Goal: Transaction & Acquisition: Purchase product/service

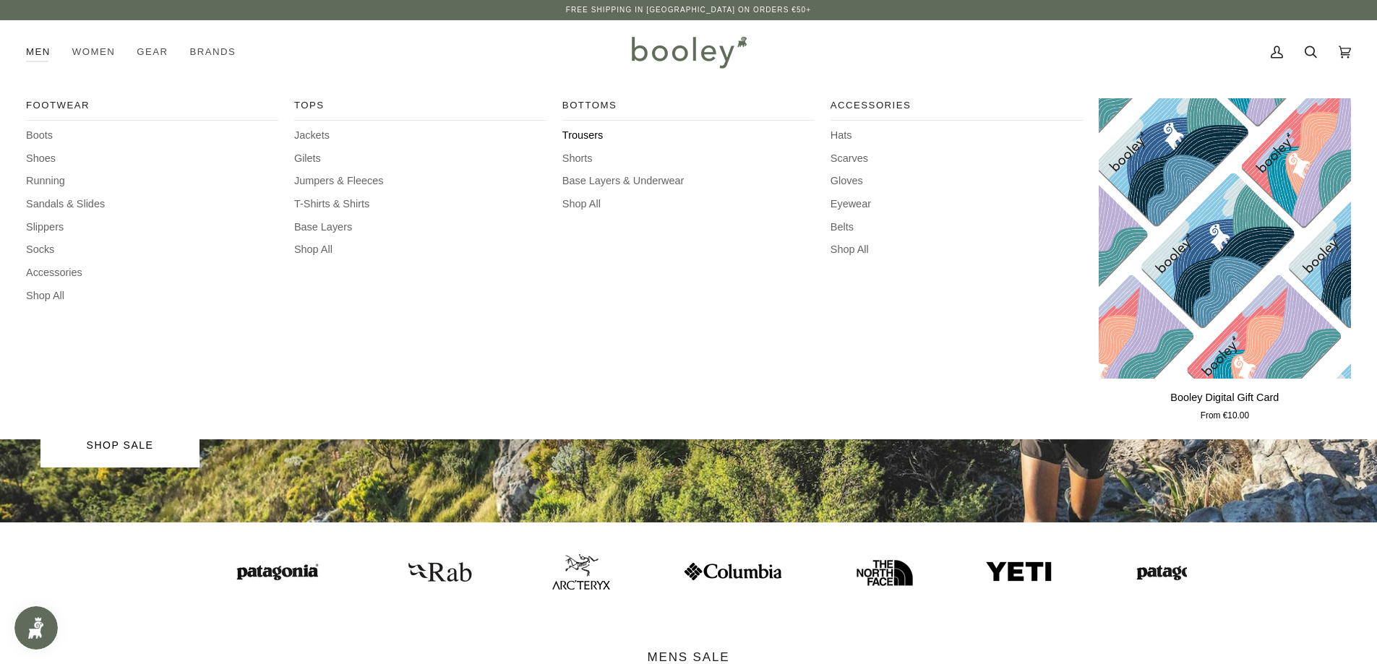
click at [591, 137] on span "Trousers" at bounding box center [688, 136] width 252 height 16
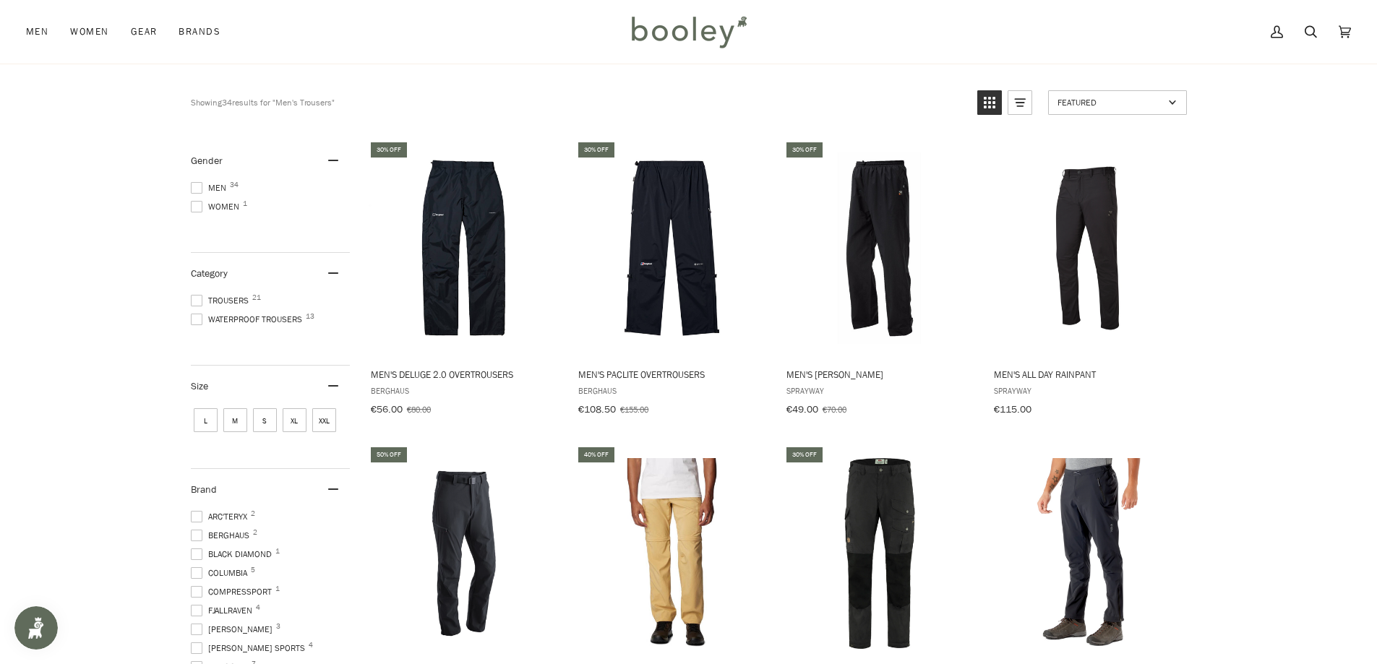
scroll to position [145, 0]
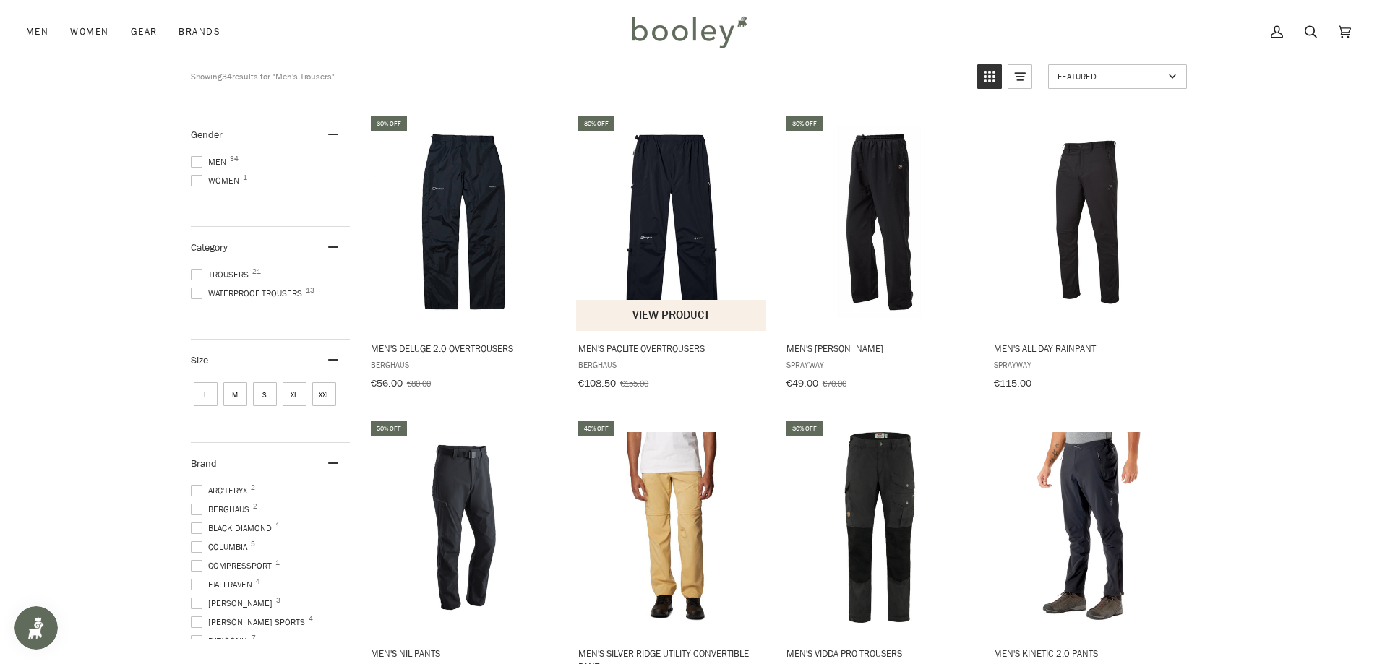
click at [669, 241] on img "Men's Paclite Overtrousers" at bounding box center [672, 223] width 192 height 192
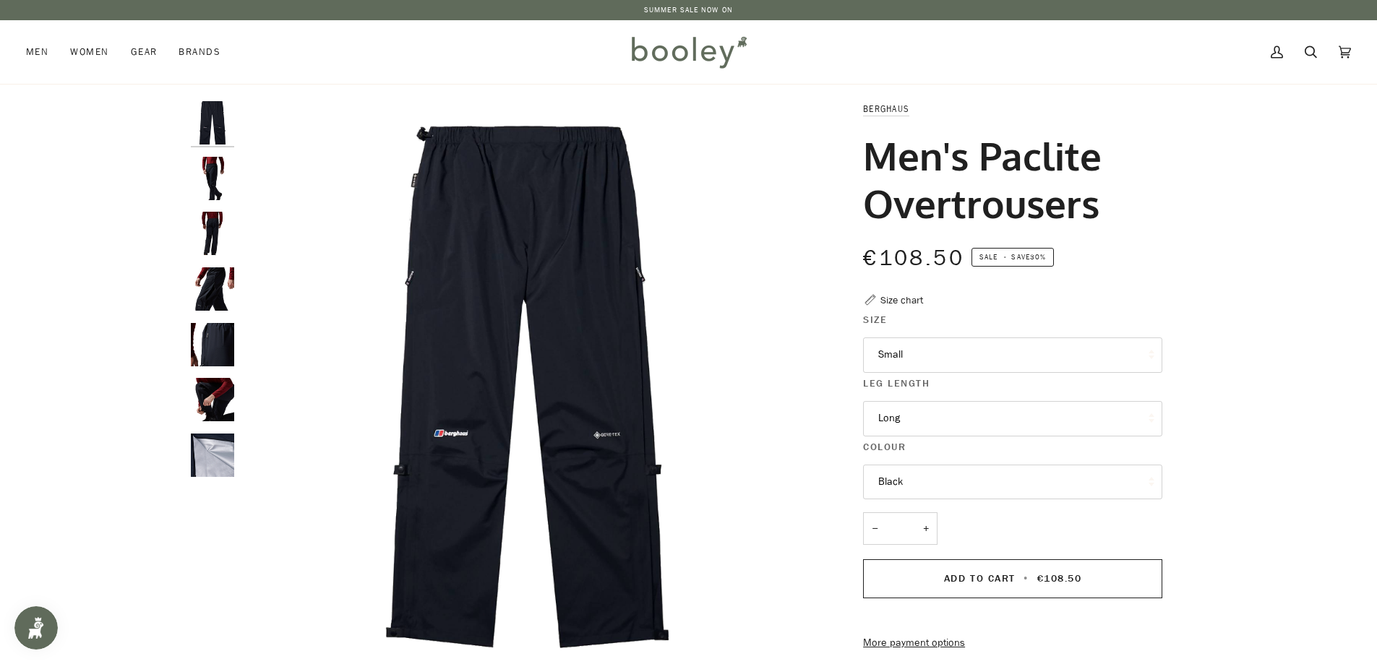
click at [920, 357] on button "Small" at bounding box center [1012, 355] width 299 height 35
click at [656, 388] on img "Berghaus Men's Paclite Overtrousers - Booley Galway" at bounding box center [527, 387] width 572 height 572
click at [207, 401] on img "Berghaus Men's Paclite Overtrousers - Booley Galway" at bounding box center [212, 399] width 43 height 43
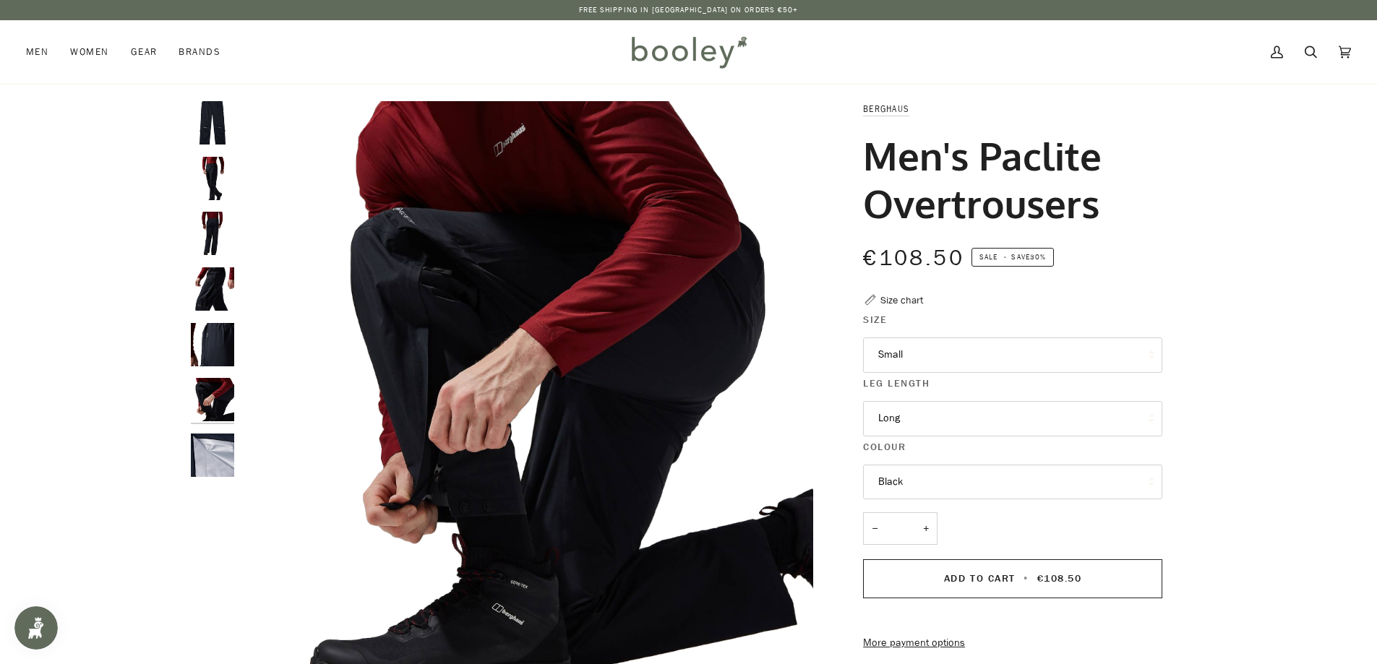
click at [215, 406] on img "Berghaus Men's Paclite Overtrousers - Booley Galway" at bounding box center [212, 399] width 43 height 43
click at [215, 452] on img "Berghaus Men's Paclite Overtrousers - Booley Galway" at bounding box center [212, 455] width 43 height 43
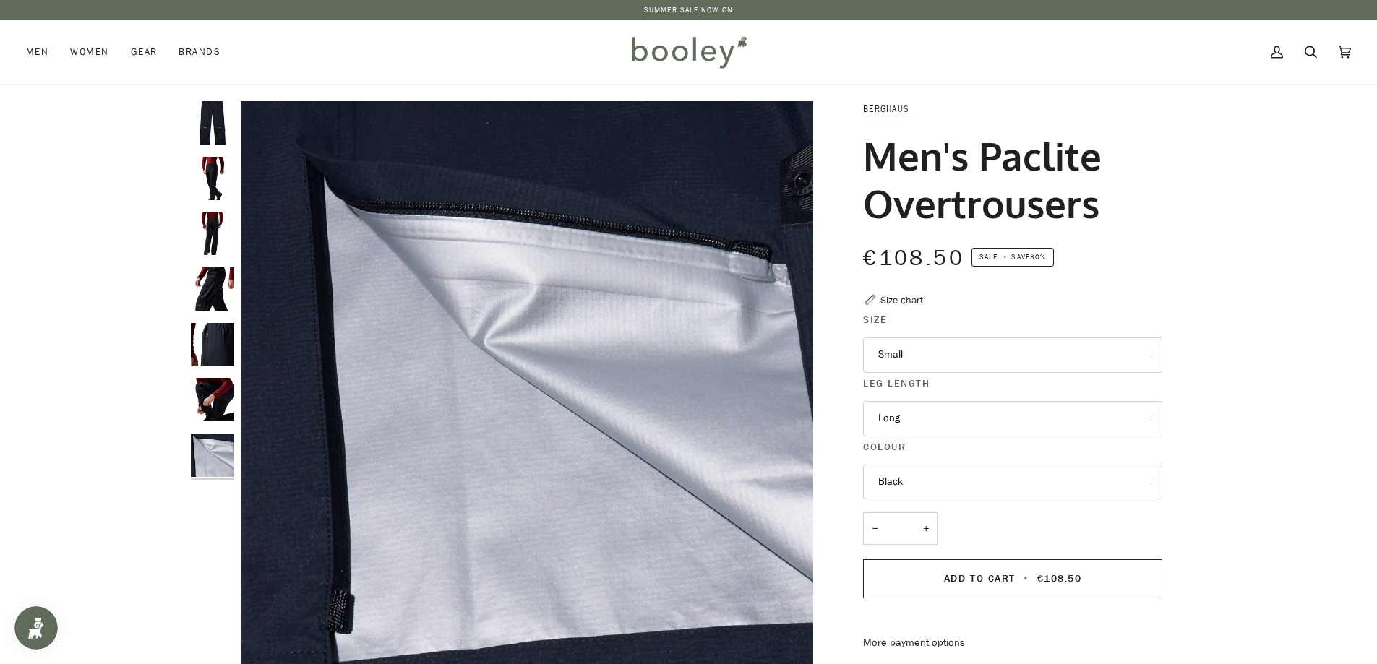
click at [215, 298] on img "Berghaus Men's Paclite Overtrousers - Booley Galway" at bounding box center [212, 289] width 43 height 43
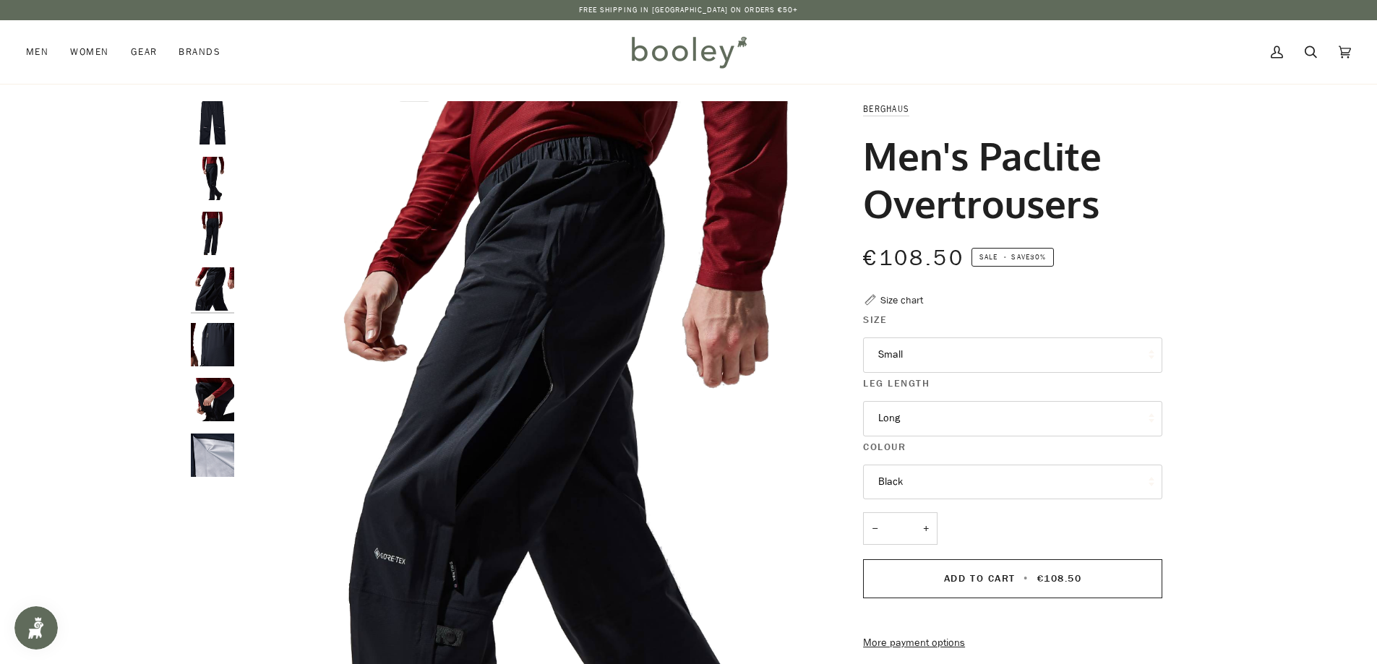
click at [215, 242] on img "Berghaus Men's Paclite Overtrousers - Booley Galway" at bounding box center [212, 233] width 43 height 43
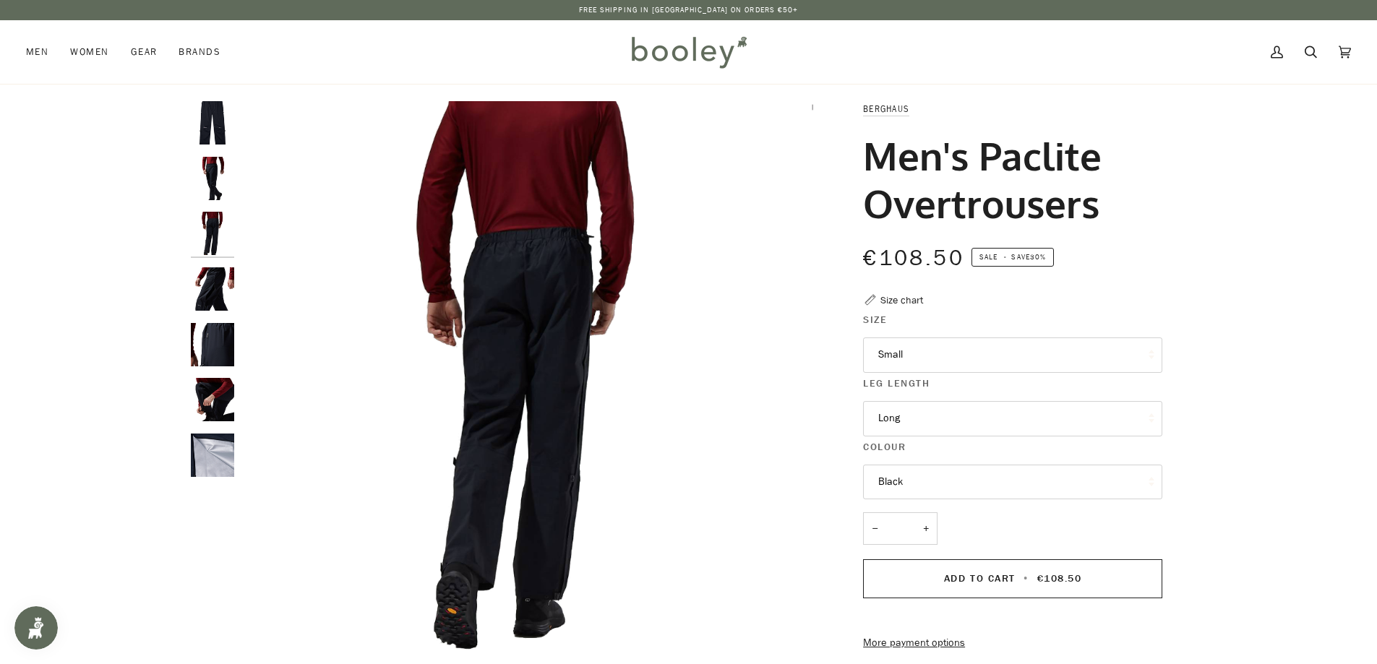
click at [210, 184] on img "Berghaus Men's Paclite Overtrousers - Booley Galway" at bounding box center [212, 178] width 43 height 43
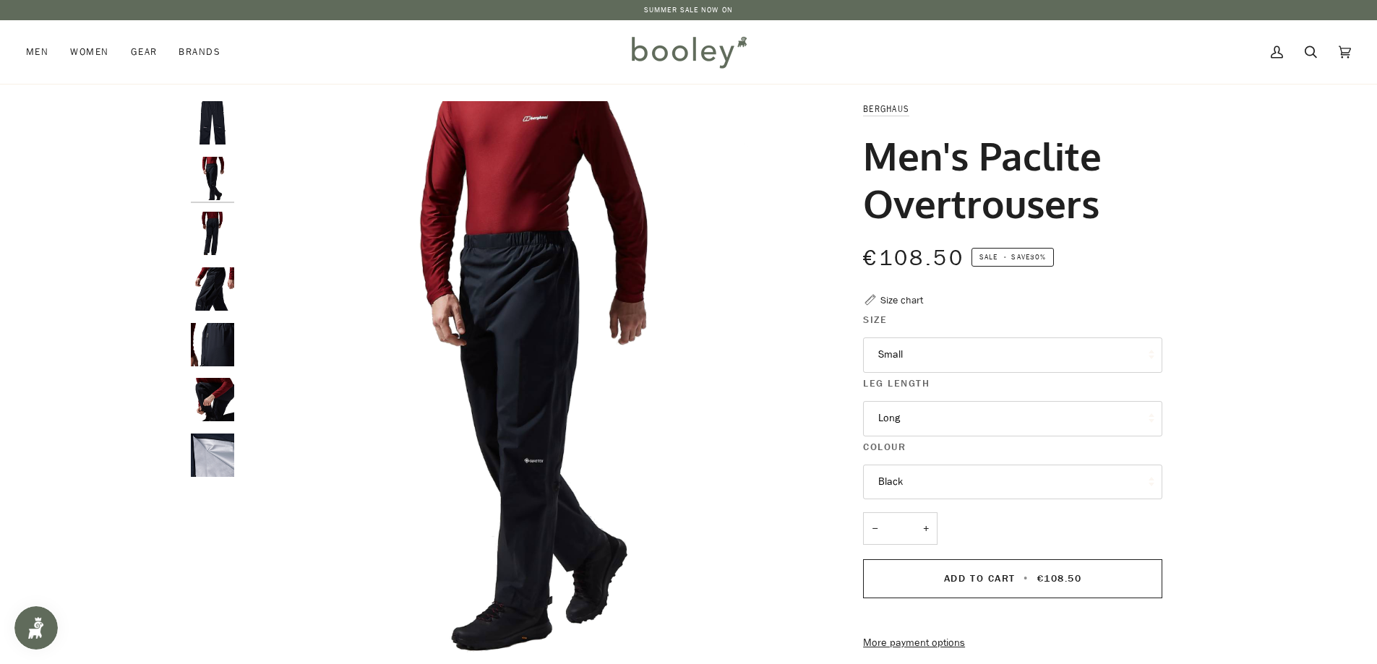
click at [209, 131] on img "Berghaus Men's Paclite Overtrousers - Booley Galway" at bounding box center [212, 122] width 43 height 43
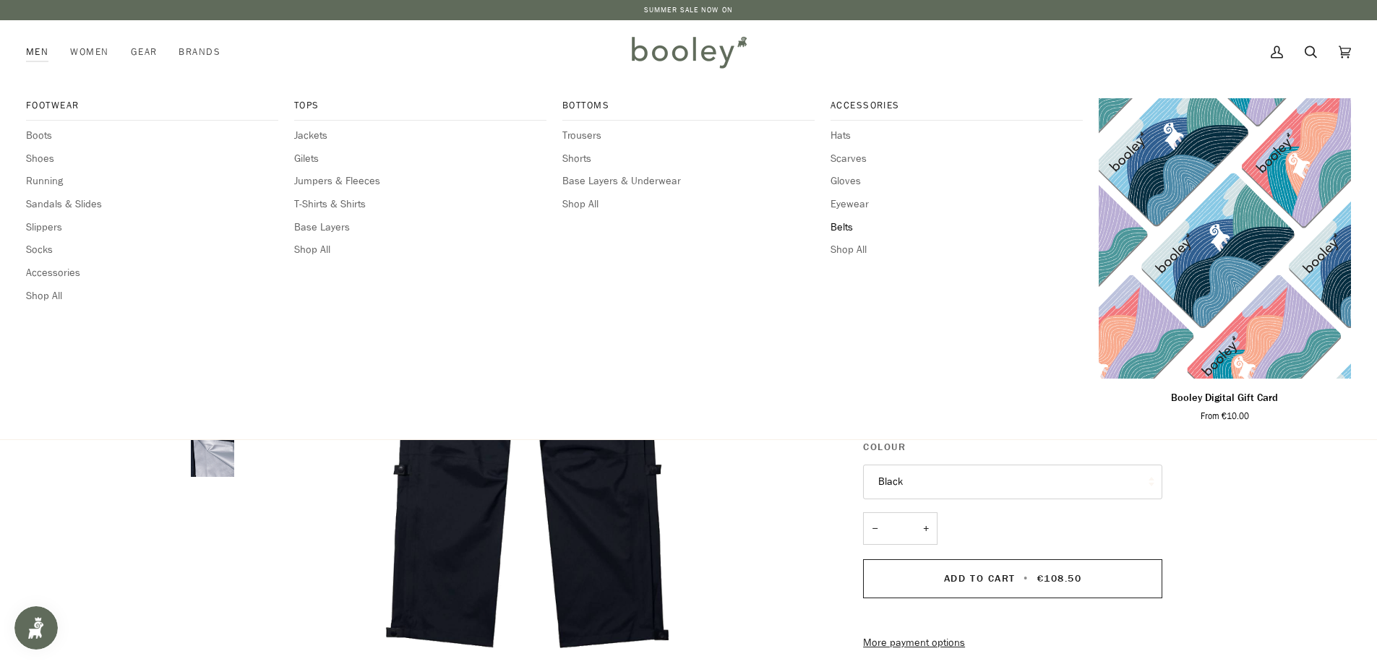
click at [841, 228] on span "Belts" at bounding box center [957, 228] width 252 height 16
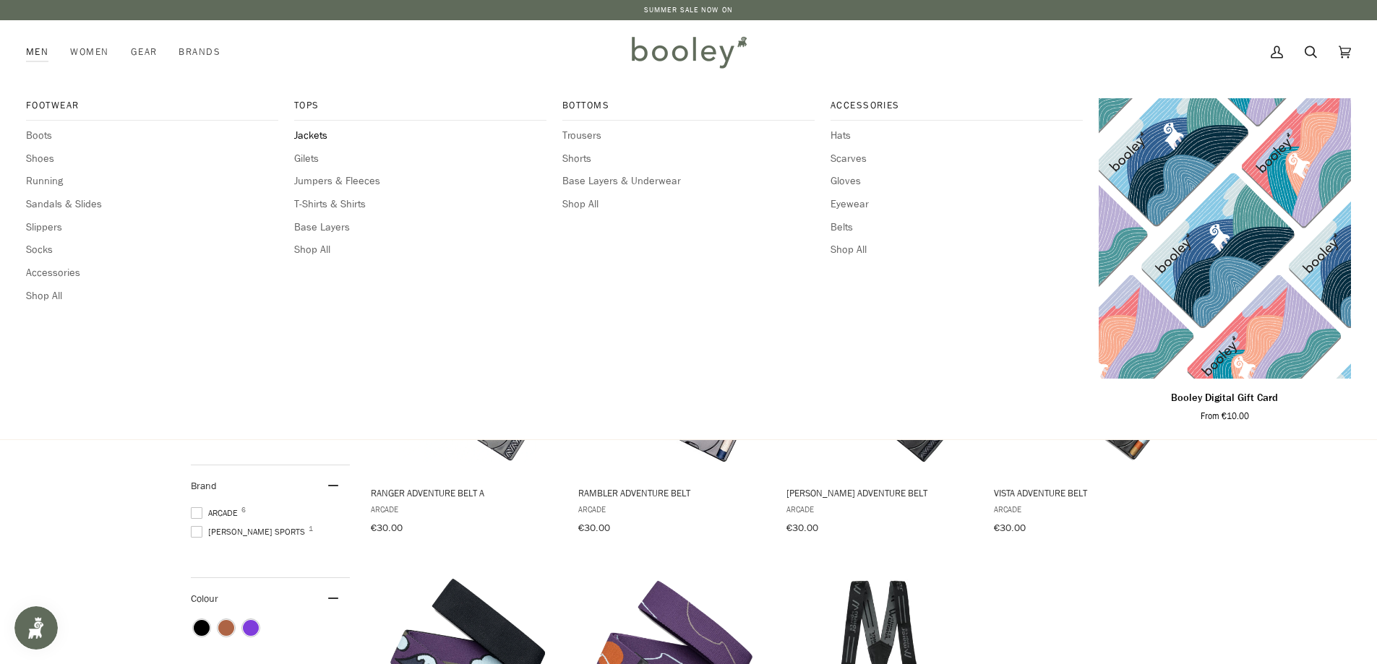
click at [318, 137] on span "Jackets" at bounding box center [420, 136] width 252 height 16
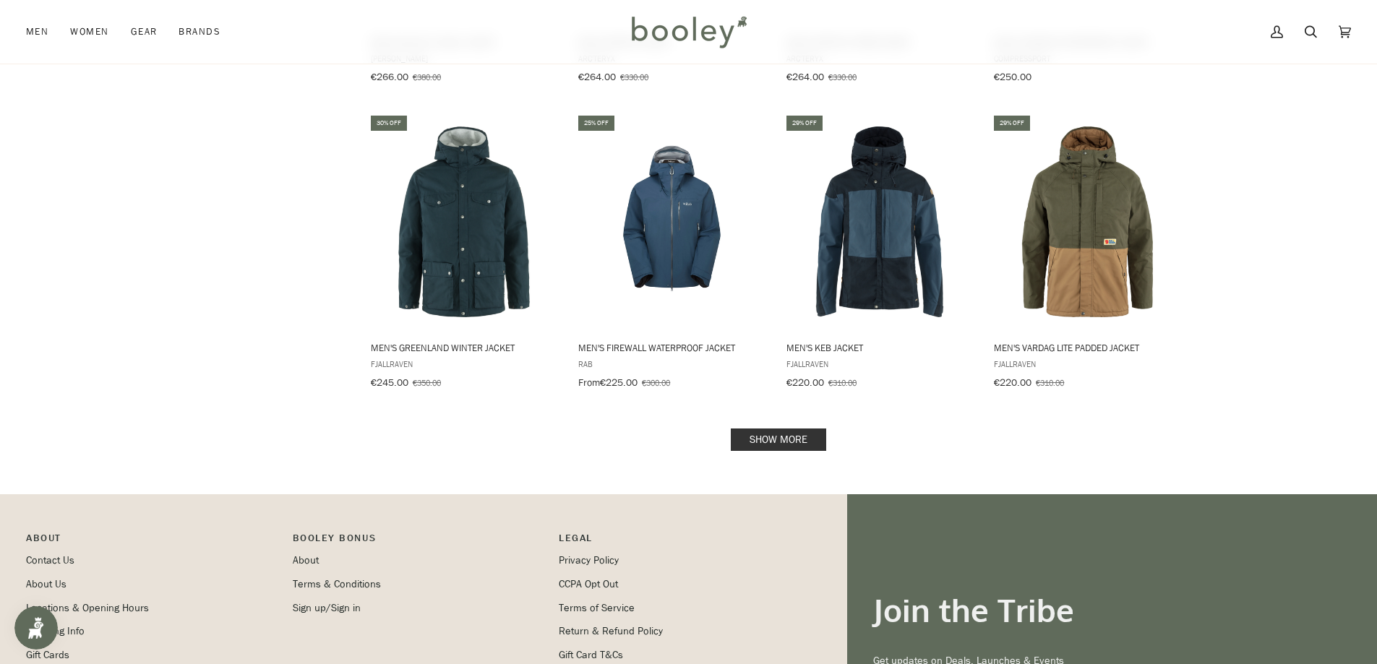
scroll to position [1374, 0]
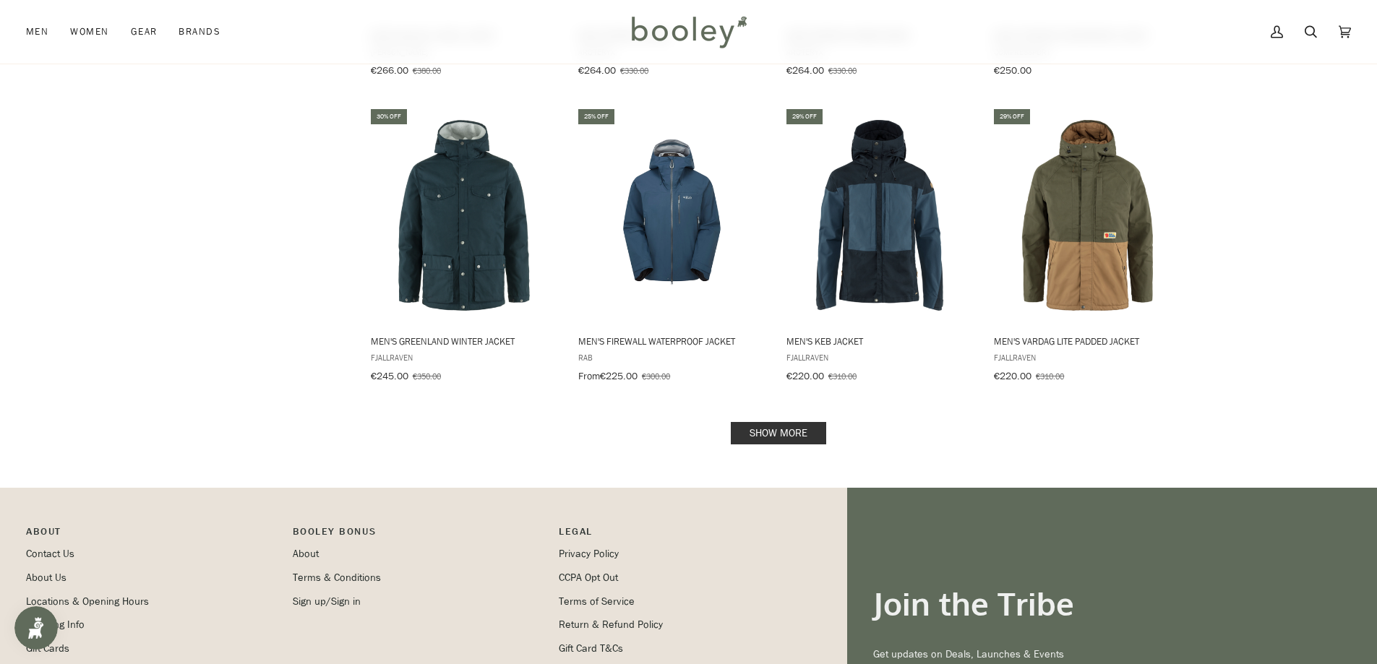
click at [789, 422] on link "Show more" at bounding box center [778, 433] width 95 height 22
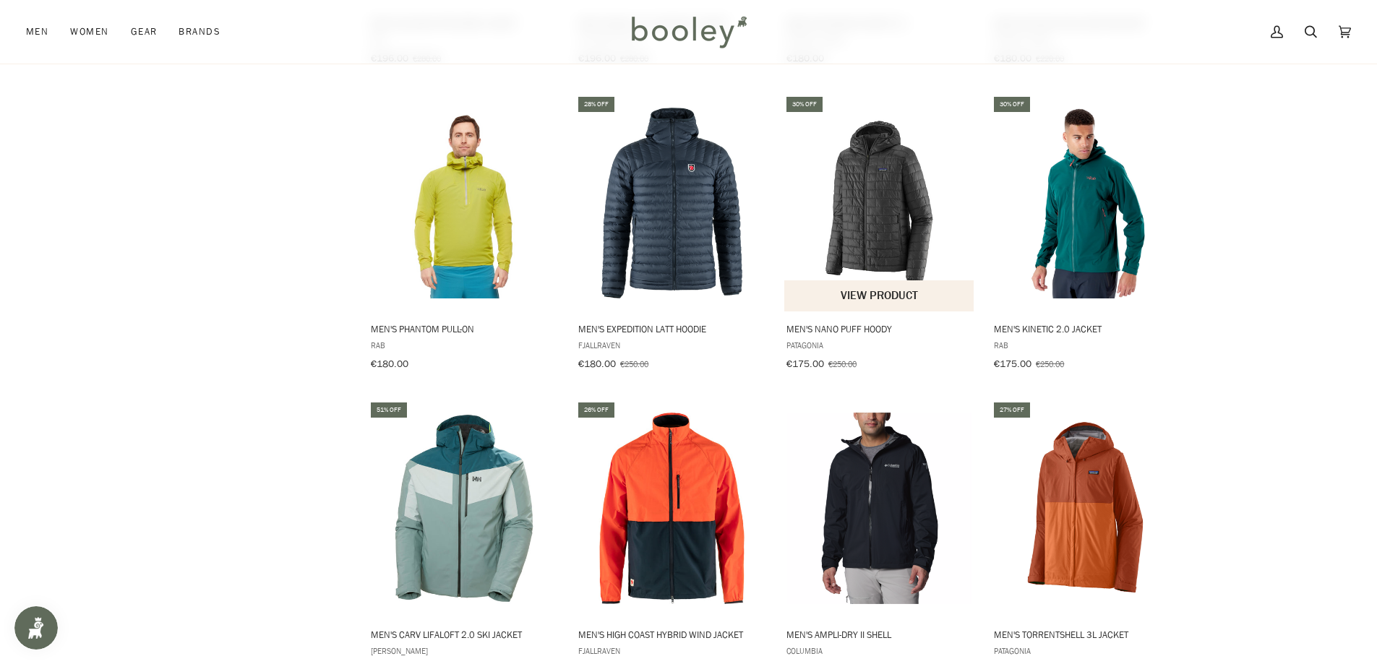
scroll to position [2820, 0]
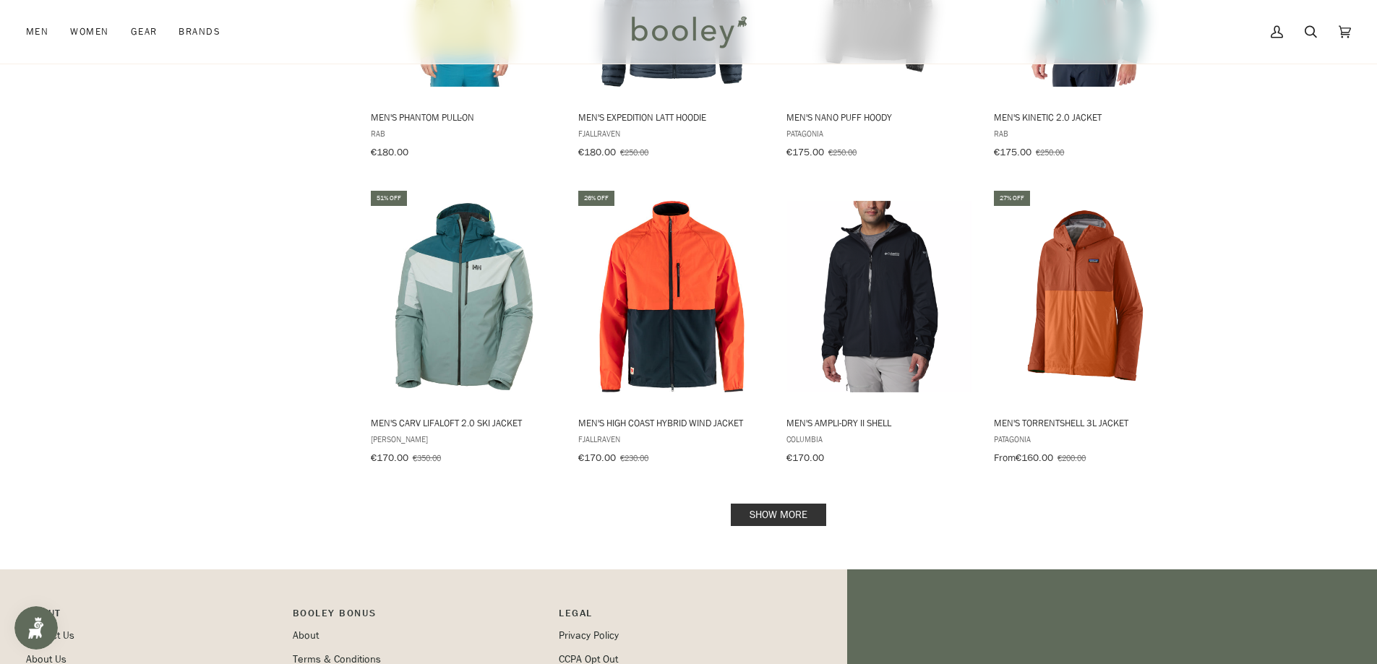
click at [787, 504] on link "Show more" at bounding box center [778, 515] width 95 height 22
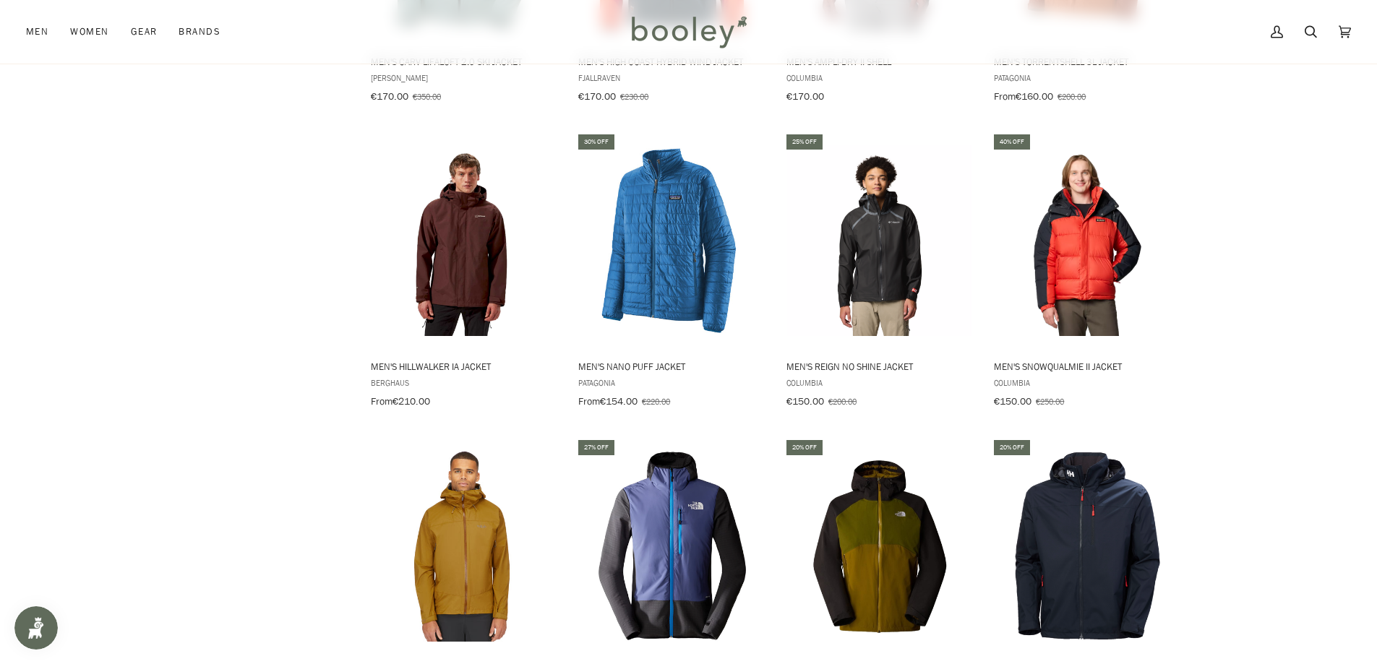
scroll to position [3253, 0]
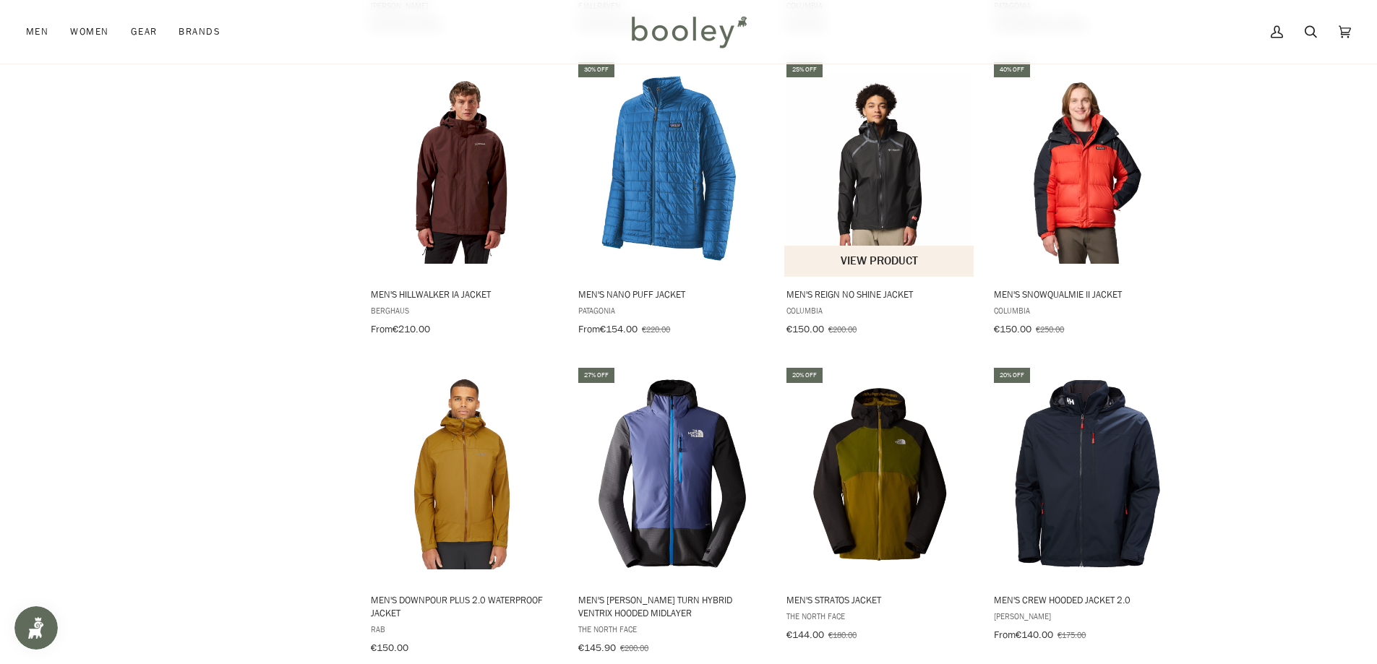
click at [881, 181] on img "Men's Reign No Shine Jacket" at bounding box center [880, 169] width 192 height 192
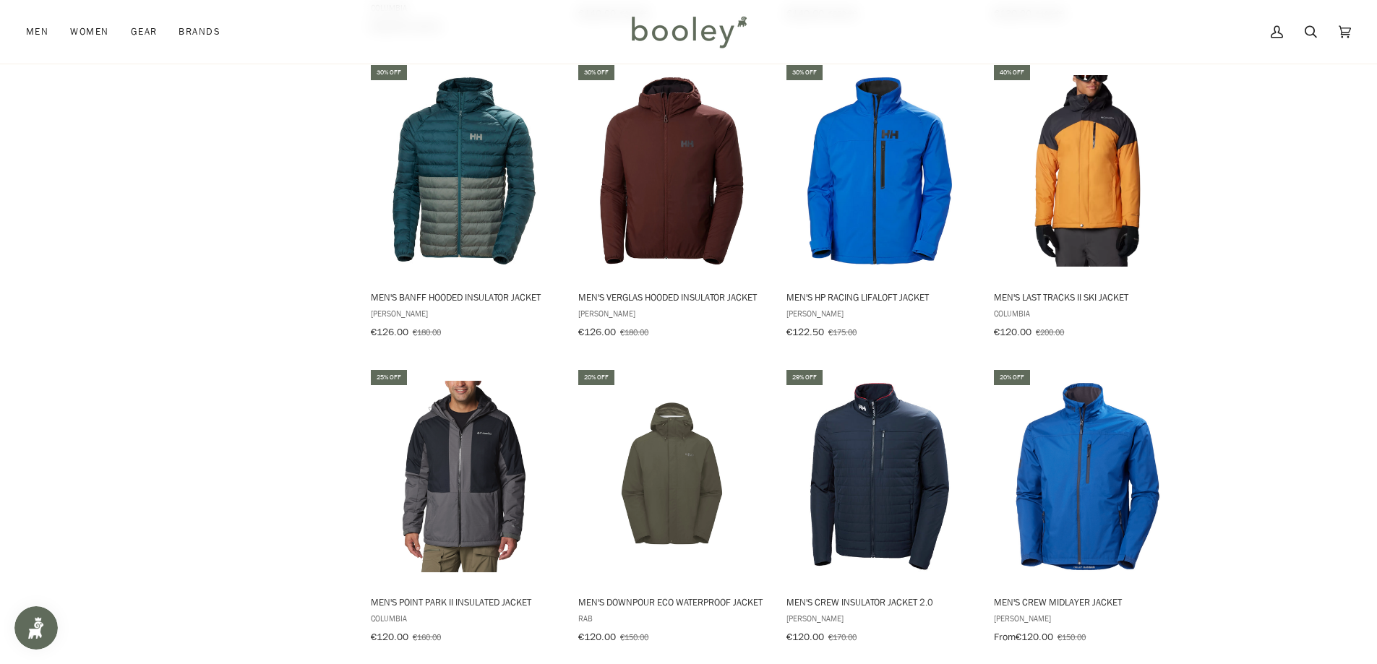
scroll to position [4266, 0]
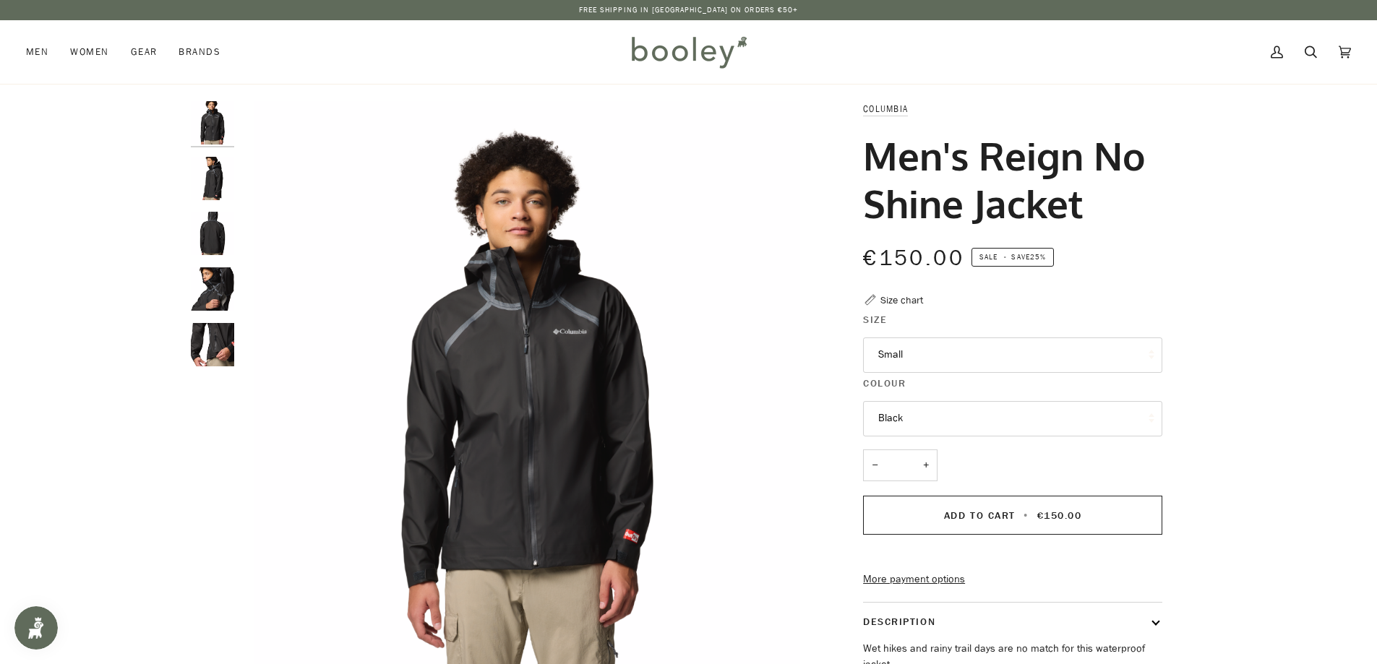
click at [920, 359] on button "Small" at bounding box center [1012, 355] width 299 height 35
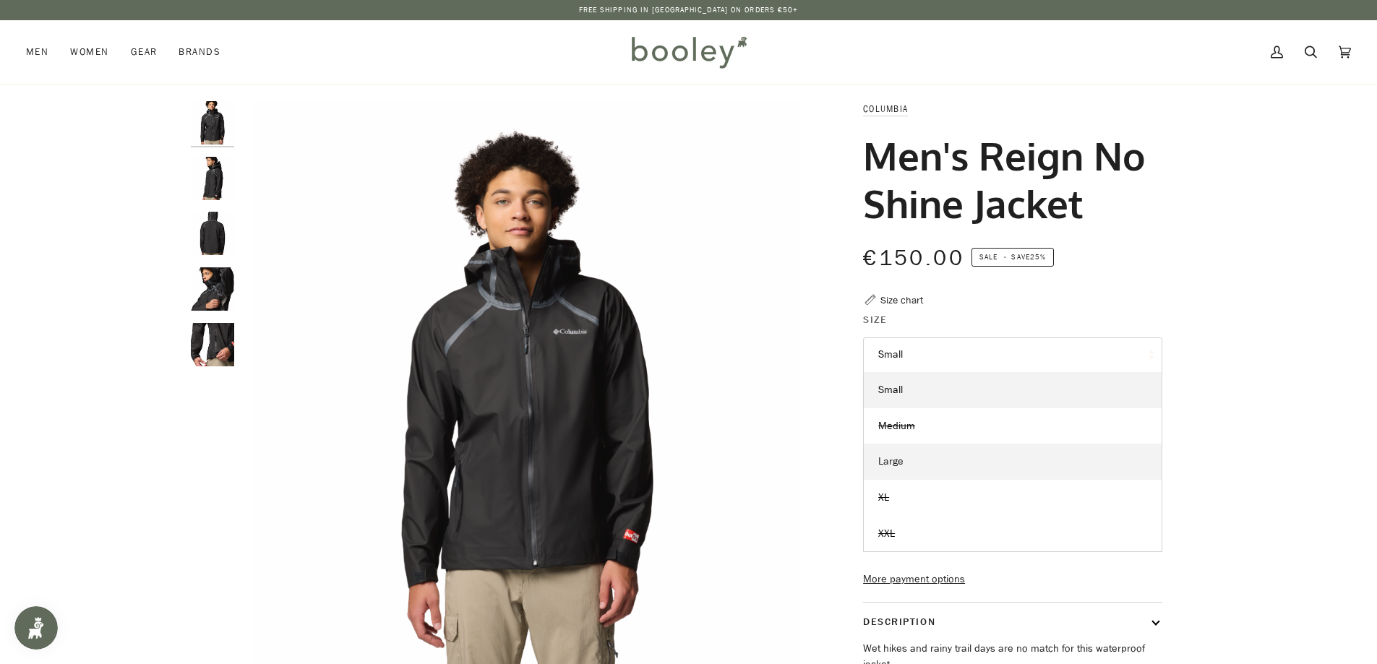
click at [898, 463] on span "Large" at bounding box center [890, 462] width 25 height 14
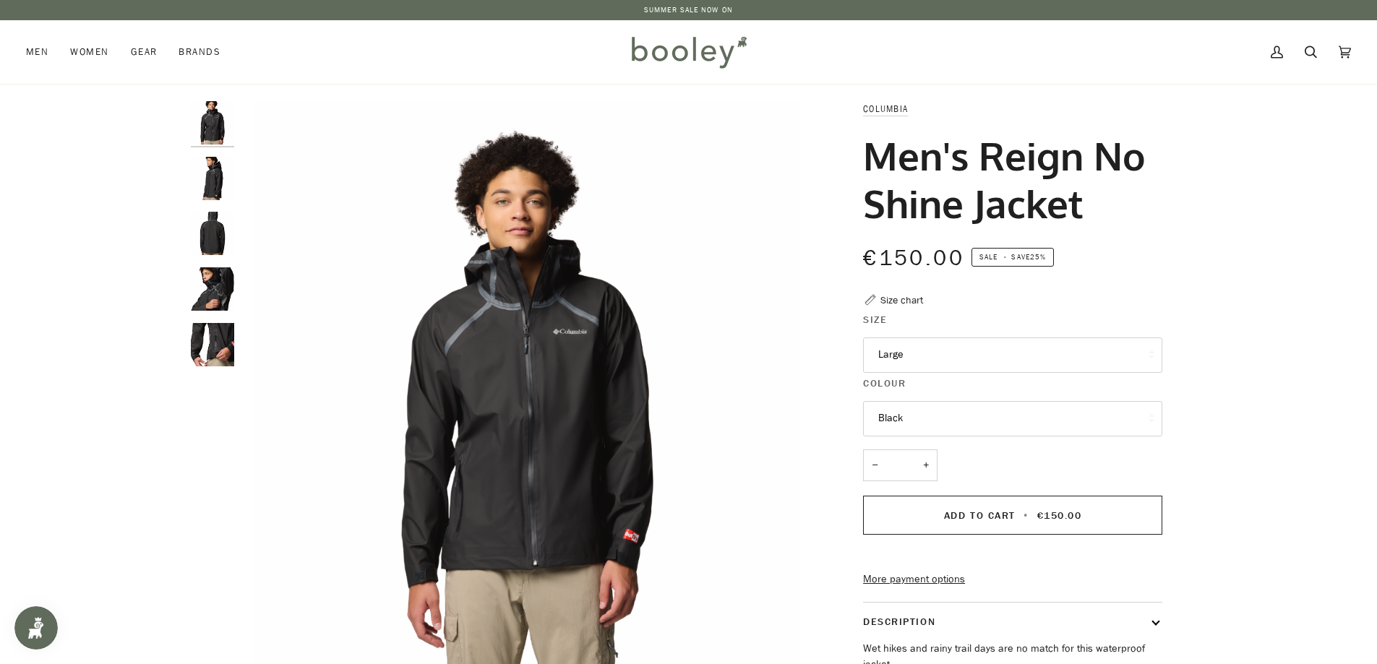
click at [207, 351] on img "Columbia Men's Reign No Shine Jacket Black - Booley Galway" at bounding box center [212, 344] width 43 height 43
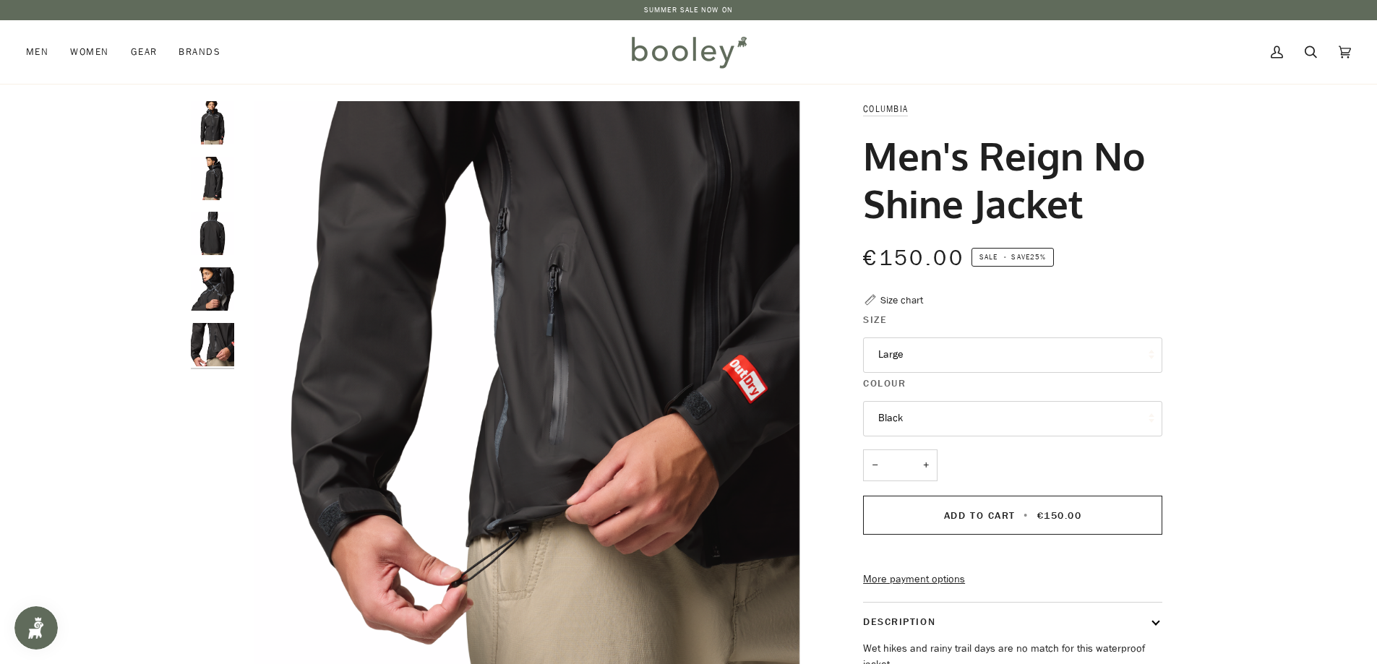
click at [217, 298] on img "Columbia Men's Reign No Shine Jacket Black - Booley Galway" at bounding box center [212, 289] width 43 height 43
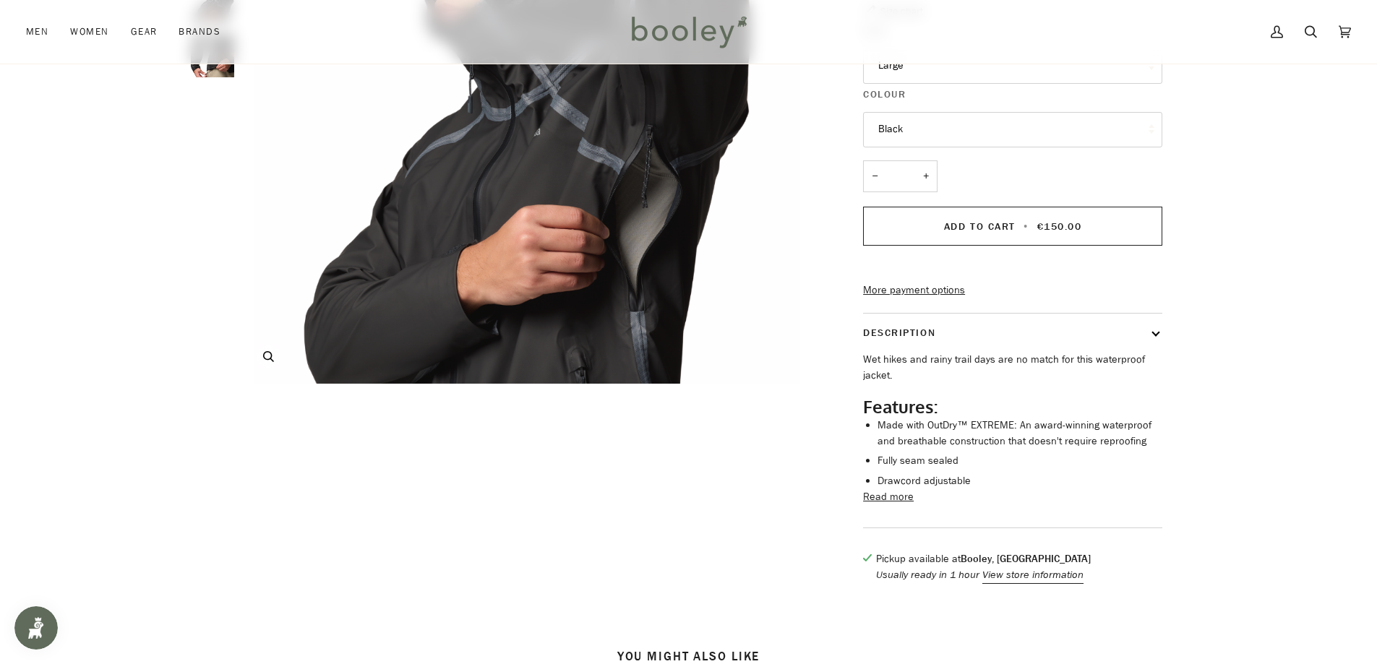
scroll to position [361, 0]
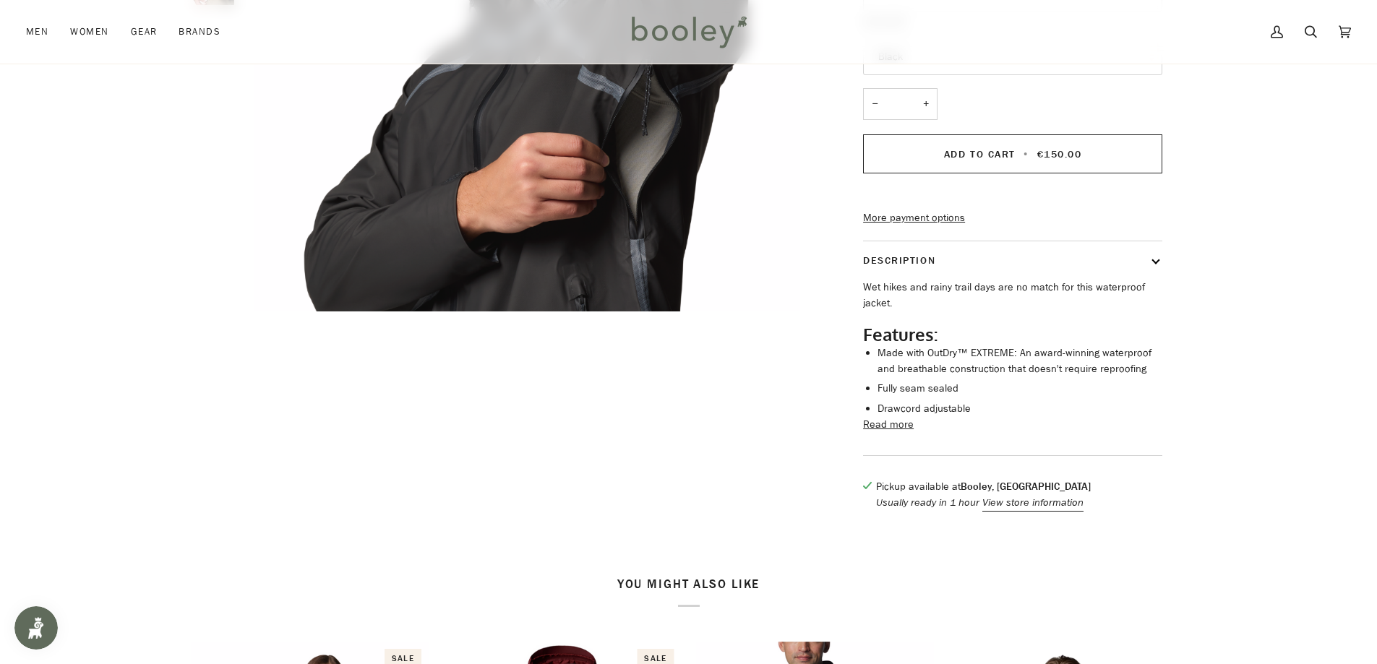
click at [886, 433] on button "Read more" at bounding box center [888, 425] width 51 height 16
